Goal: Transaction & Acquisition: Book appointment/travel/reservation

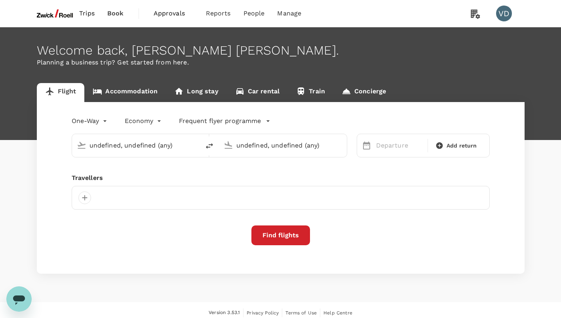
type input "Incheon Intl (ICN)"
type input "[GEOGRAPHIC_DATA], [GEOGRAPHIC_DATA] (any)"
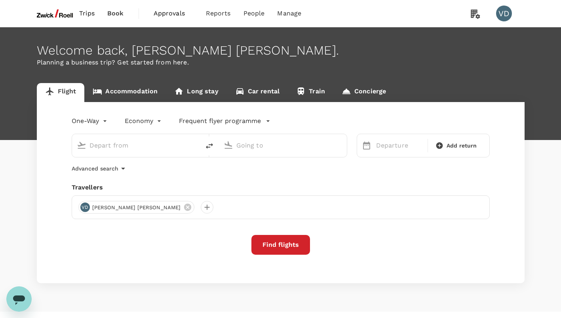
type input "Incheon Intl (ICN)"
type input "[GEOGRAPHIC_DATA], [GEOGRAPHIC_DATA] (any)"
type input "Incheon Intl (ICN)"
type input "[GEOGRAPHIC_DATA], [GEOGRAPHIC_DATA] (any)"
